Goal: Transaction & Acquisition: Subscribe to service/newsletter

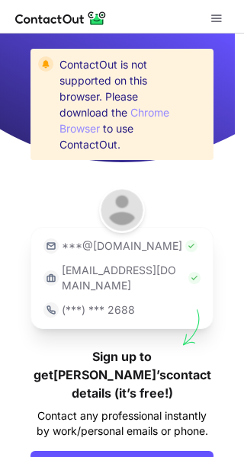
scroll to position [69, 0]
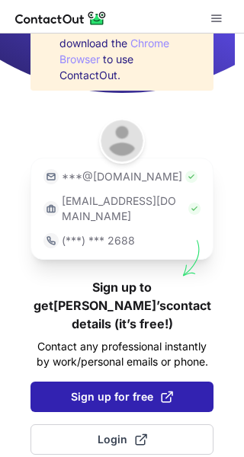
click at [101, 389] on span "Sign up for free" at bounding box center [122, 396] width 102 height 15
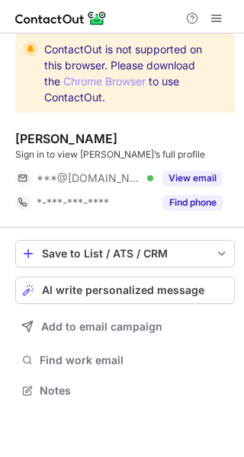
scroll to position [380, 244]
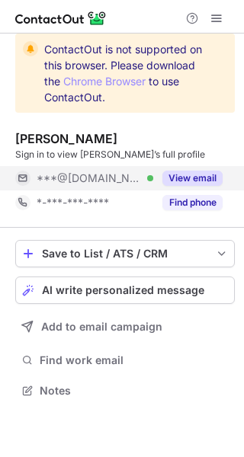
click at [197, 177] on button "View email" at bounding box center [192, 177] width 60 height 15
